Goal: Task Accomplishment & Management: Manage account settings

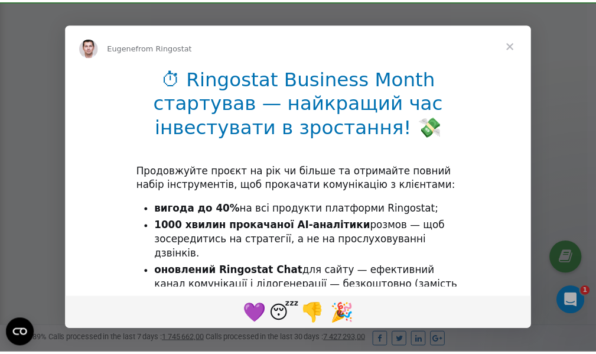
scroll to position [355, 0]
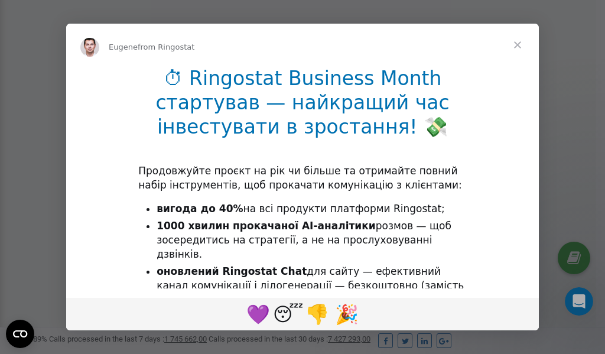
click at [517, 44] on span "Close" at bounding box center [517, 45] width 43 height 43
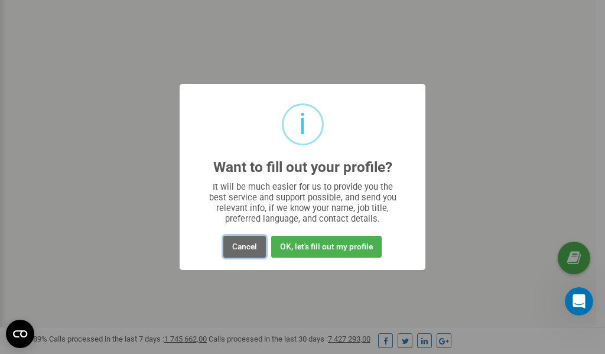
click at [244, 248] on button "Cancel" at bounding box center [244, 247] width 43 height 22
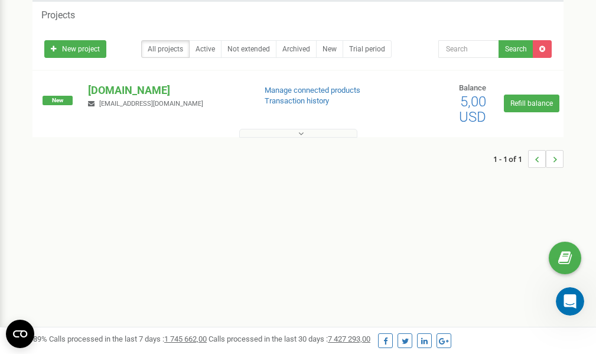
scroll to position [0, 0]
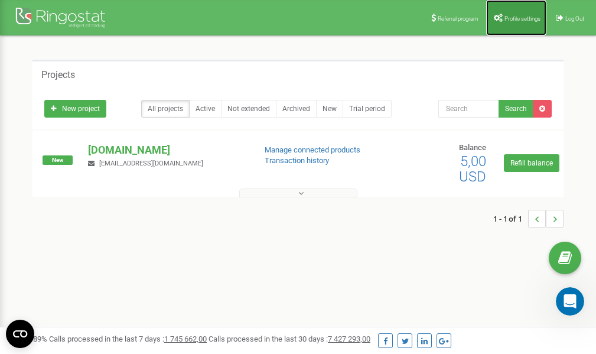
click at [508, 15] on span "Profile settings" at bounding box center [522, 18] width 36 height 6
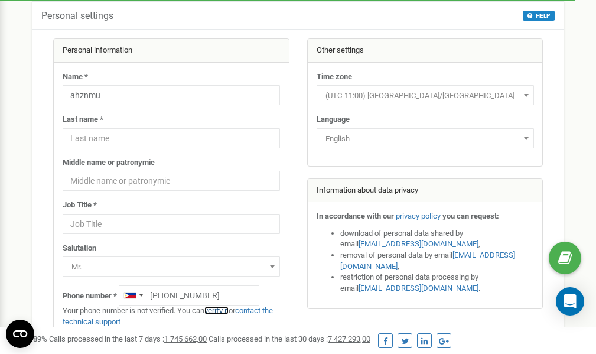
click at [226, 310] on link "verify it" at bounding box center [216, 310] width 24 height 9
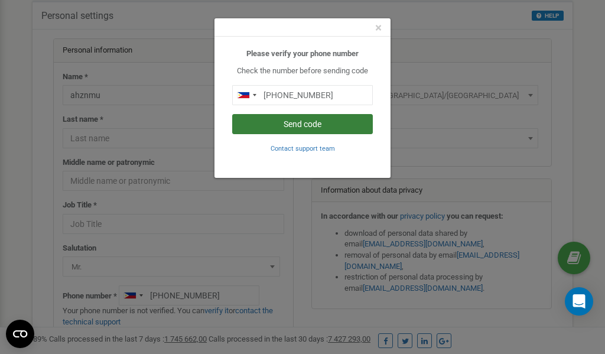
click at [292, 125] on button "Send code" at bounding box center [302, 124] width 141 height 20
